Goal: Check status

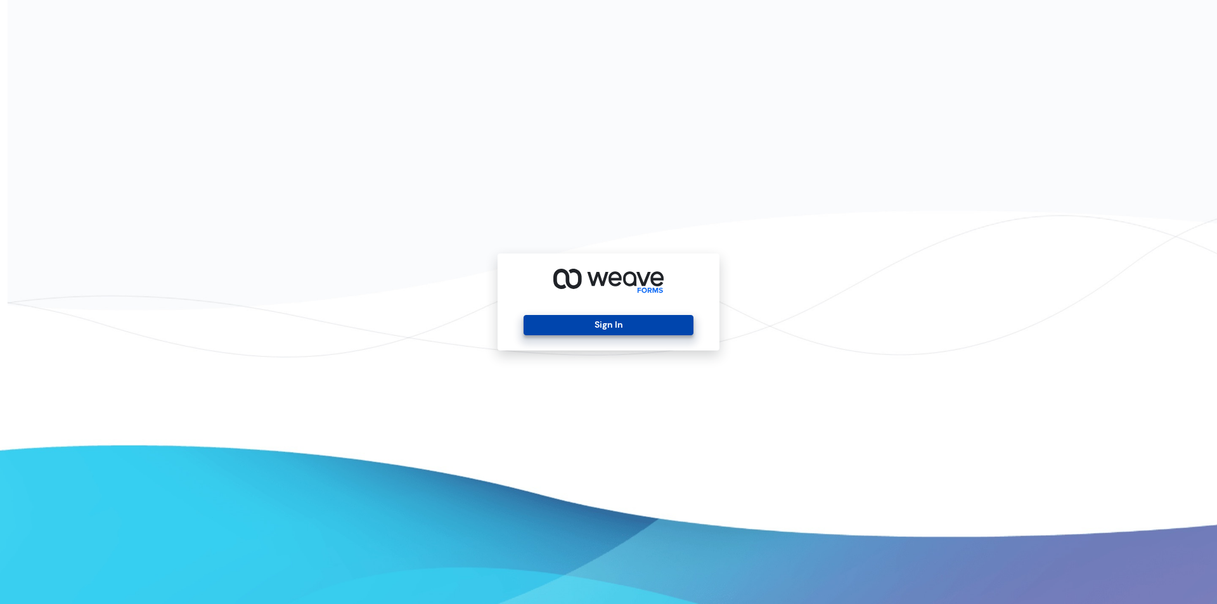
click at [563, 332] on button "Sign In" at bounding box center [607, 325] width 169 height 20
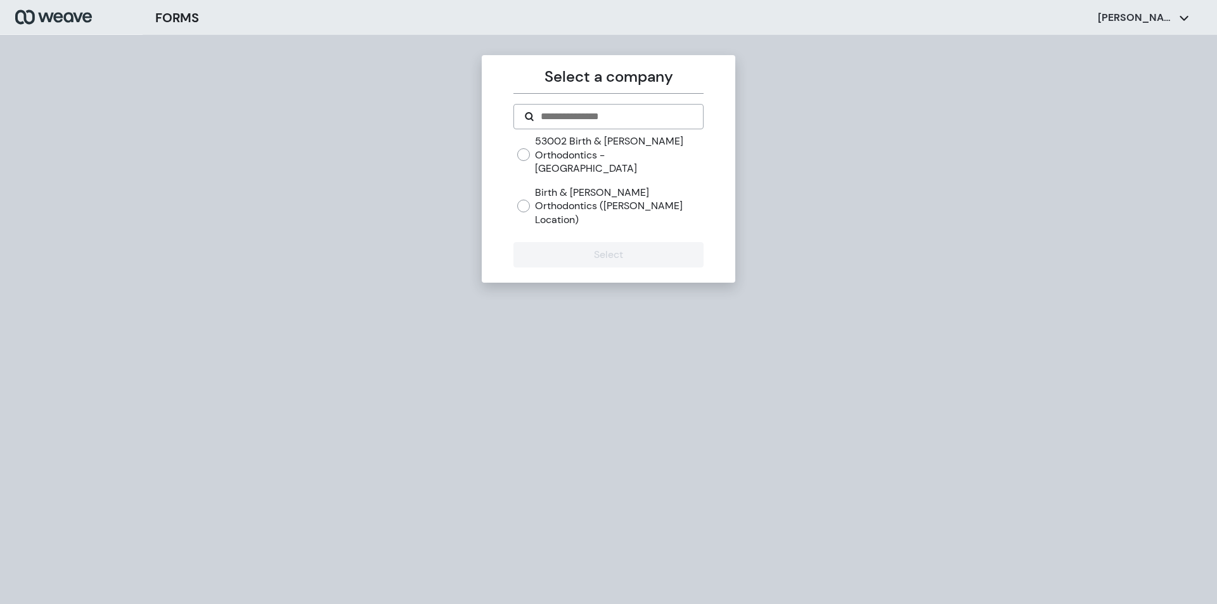
click at [555, 186] on label "Birth & [PERSON_NAME] Orthodontics ([PERSON_NAME] Location)" at bounding box center [619, 206] width 168 height 41
click at [595, 242] on button "Select" at bounding box center [607, 254] width 189 height 25
